Goal: Navigation & Orientation: Find specific page/section

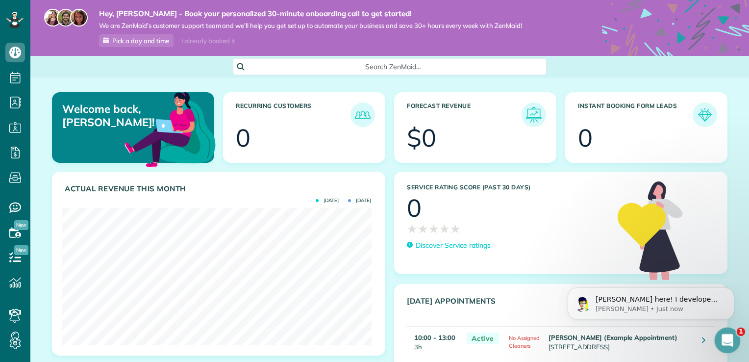
click at [732, 341] on div "Open Intercom Messenger" at bounding box center [726, 339] width 32 height 32
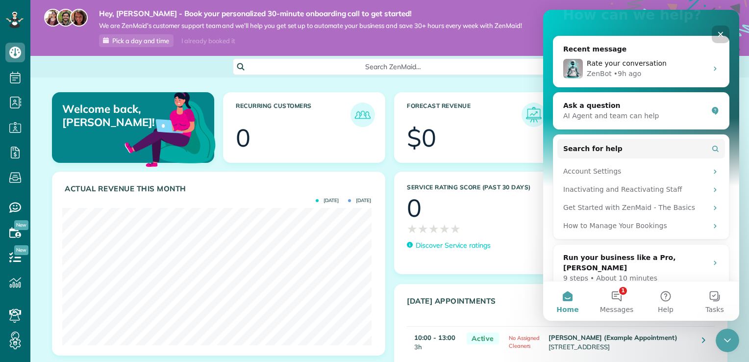
scroll to position [117, 0]
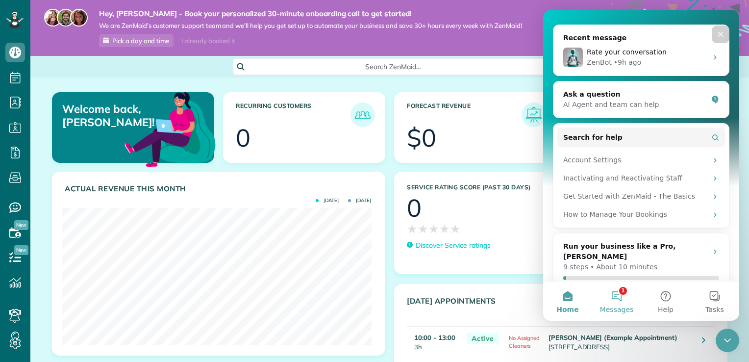
click at [622, 300] on button "1 Messages" at bounding box center [616, 300] width 49 height 39
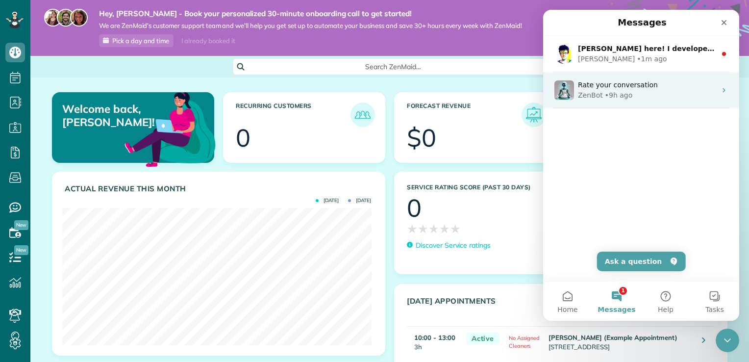
click at [648, 89] on div "Rate your conversation" at bounding box center [647, 85] width 138 height 10
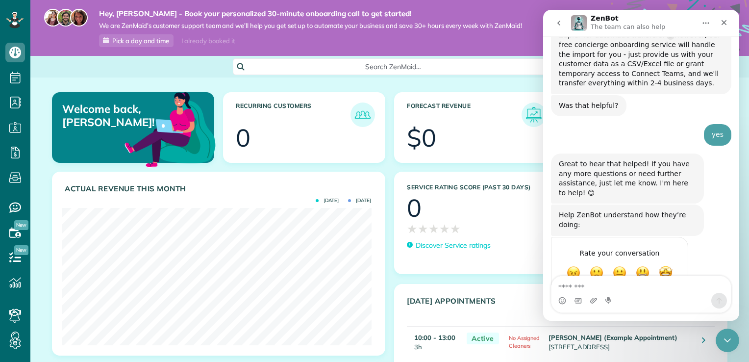
scroll to position [0, 0]
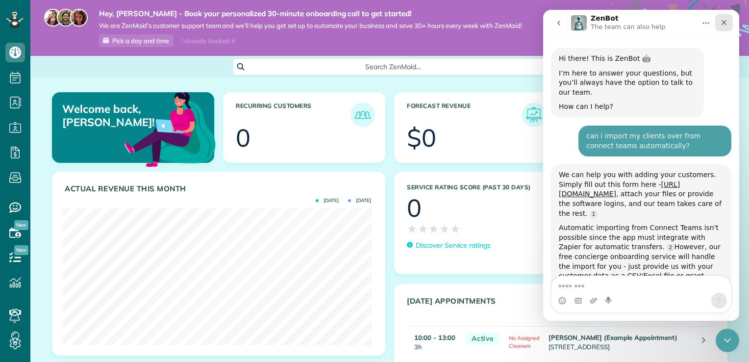
click at [724, 25] on icon "Close" at bounding box center [724, 23] width 8 height 8
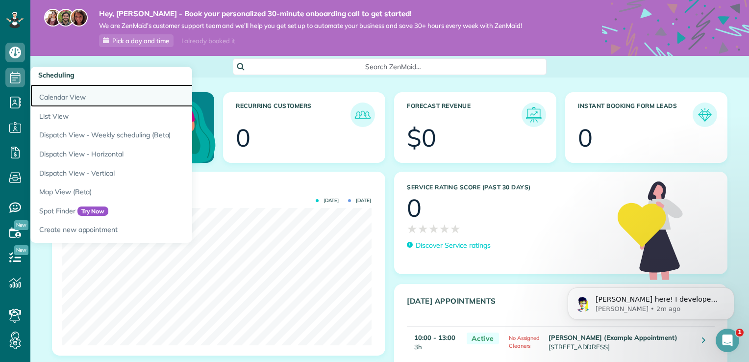
click at [57, 97] on link "Calendar View" at bounding box center [152, 95] width 245 height 23
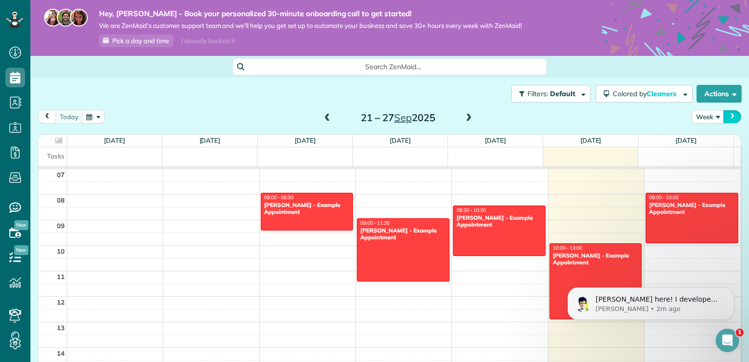
click at [728, 117] on span "next" at bounding box center [732, 116] width 8 height 6
